Goal: Task Accomplishment & Management: Manage account settings

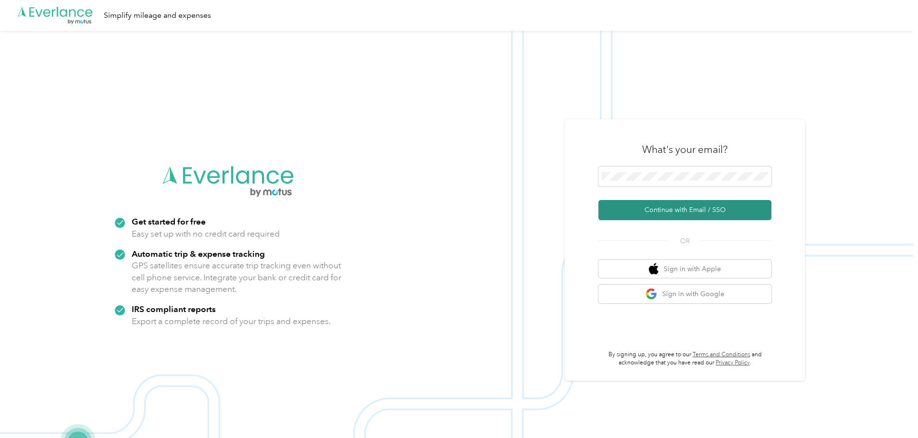
click at [681, 207] on button "Continue with Email / SSO" at bounding box center [684, 210] width 173 height 20
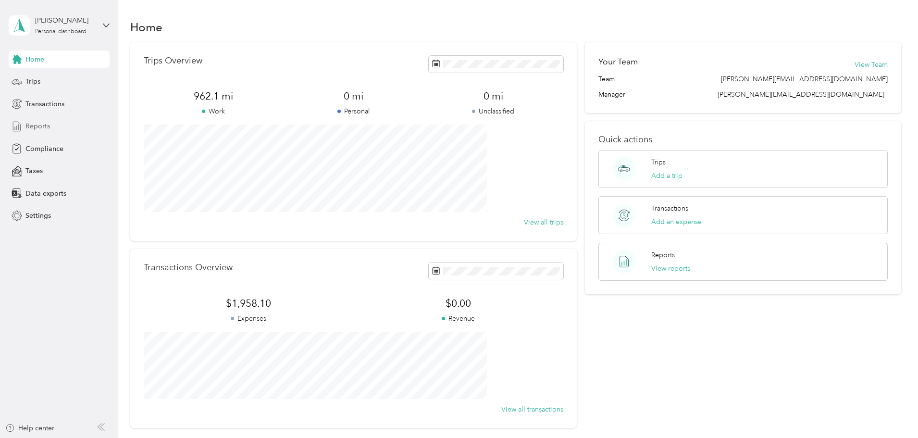
click at [32, 125] on span "Reports" at bounding box center [37, 126] width 25 height 10
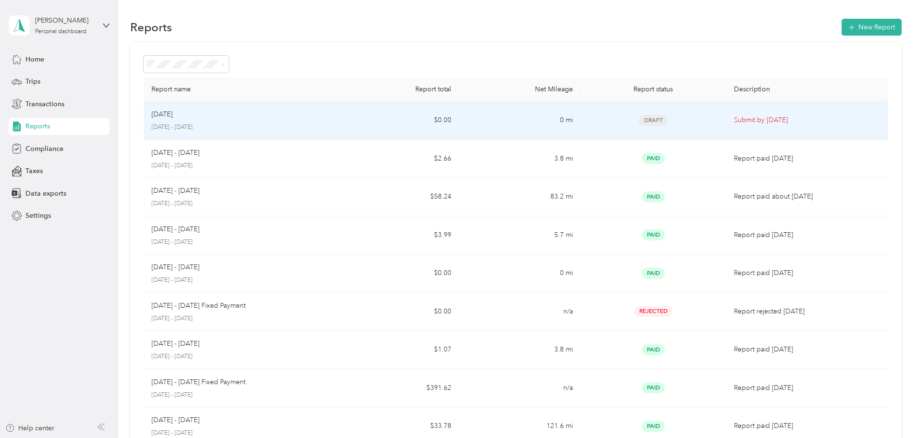
click at [323, 120] on div "September [DATE] - [DATE]" at bounding box center [240, 120] width 179 height 23
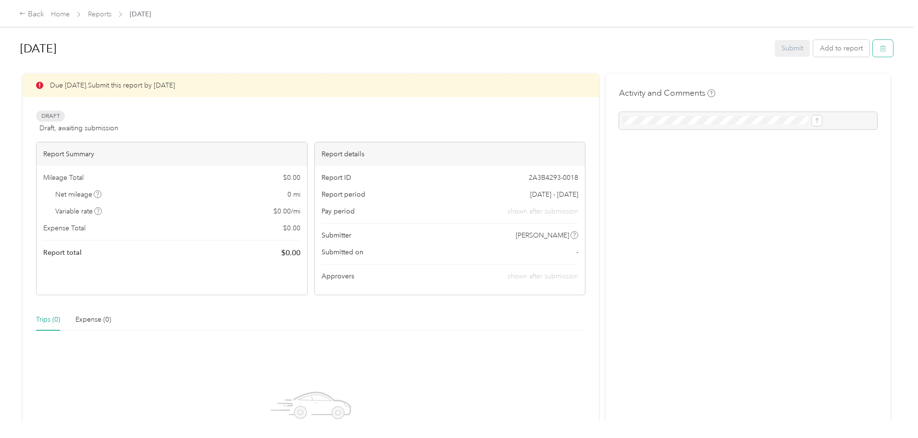
click at [882, 49] on icon "button" at bounding box center [882, 49] width 0 height 2
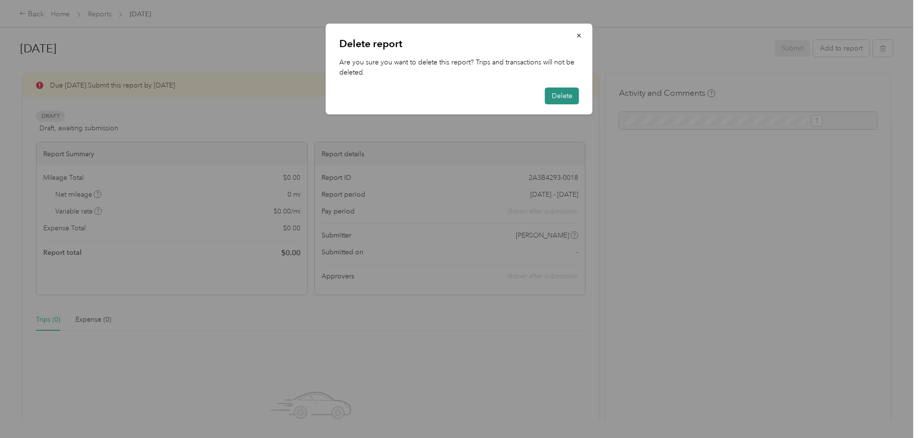
click at [564, 92] on button "Delete" at bounding box center [562, 95] width 34 height 17
